Goal: Task Accomplishment & Management: Use online tool/utility

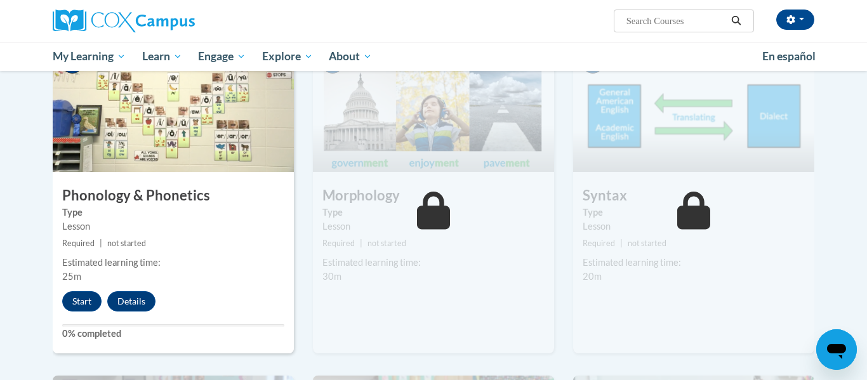
scroll to position [659, 0]
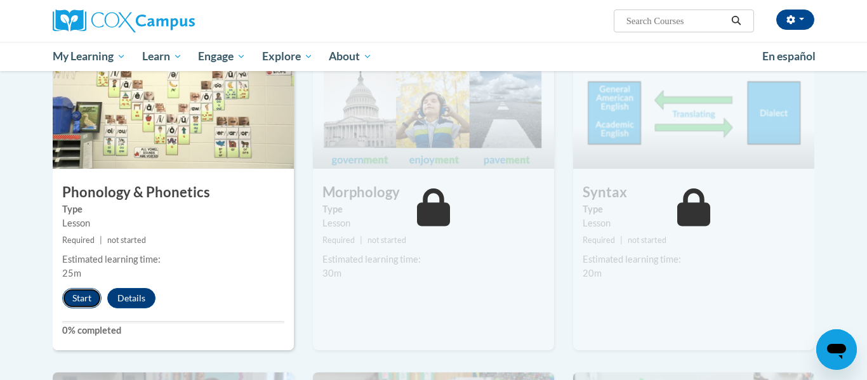
click at [84, 299] on button "Start" at bounding box center [81, 298] width 39 height 20
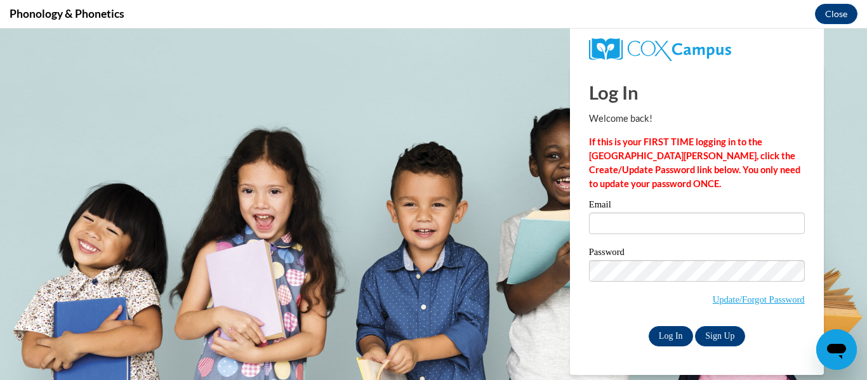
scroll to position [0, 0]
type input "[EMAIL_ADDRESS][DOMAIN_NAME]"
click at [664, 334] on input "Log In" at bounding box center [670, 336] width 44 height 20
